Goal: Information Seeking & Learning: Learn about a topic

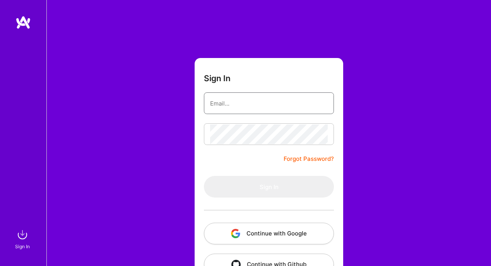
type input "[PERSON_NAME][EMAIL_ADDRESS][DOMAIN_NAME]"
click at [269, 187] on button "Sign In" at bounding box center [269, 187] width 130 height 22
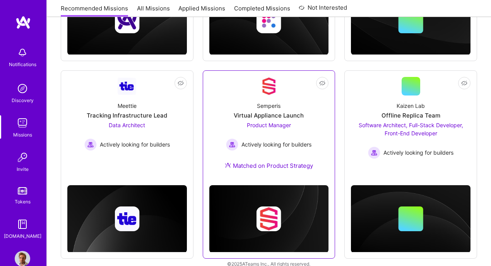
scroll to position [268, 0]
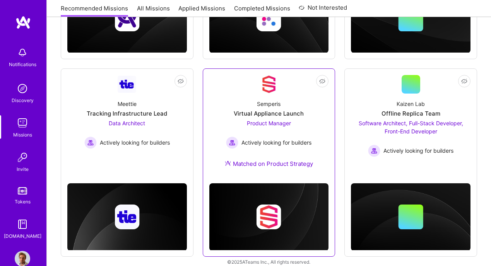
click at [263, 141] on span "Actively looking for builders" at bounding box center [276, 142] width 70 height 8
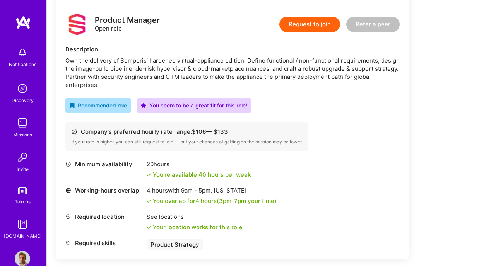
scroll to position [206, 0]
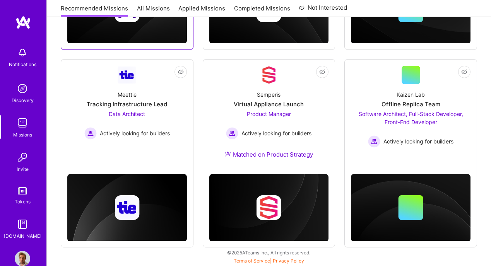
scroll to position [277, 0]
